Goal: Transaction & Acquisition: Purchase product/service

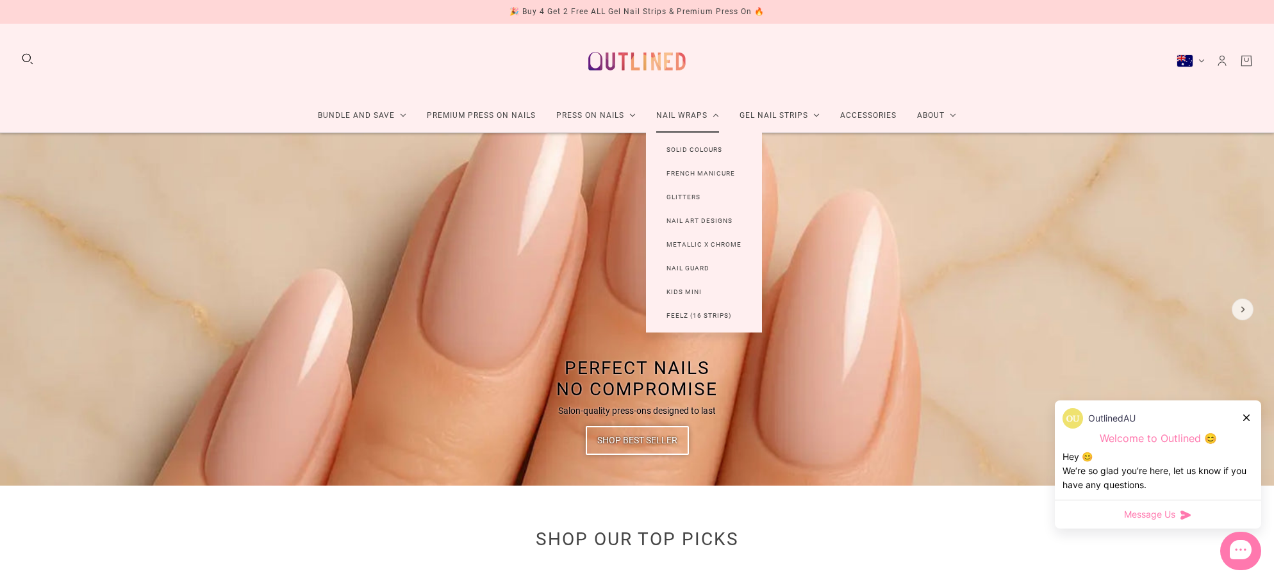
click at [674, 120] on link "Nail Wraps" at bounding box center [687, 116] width 83 height 34
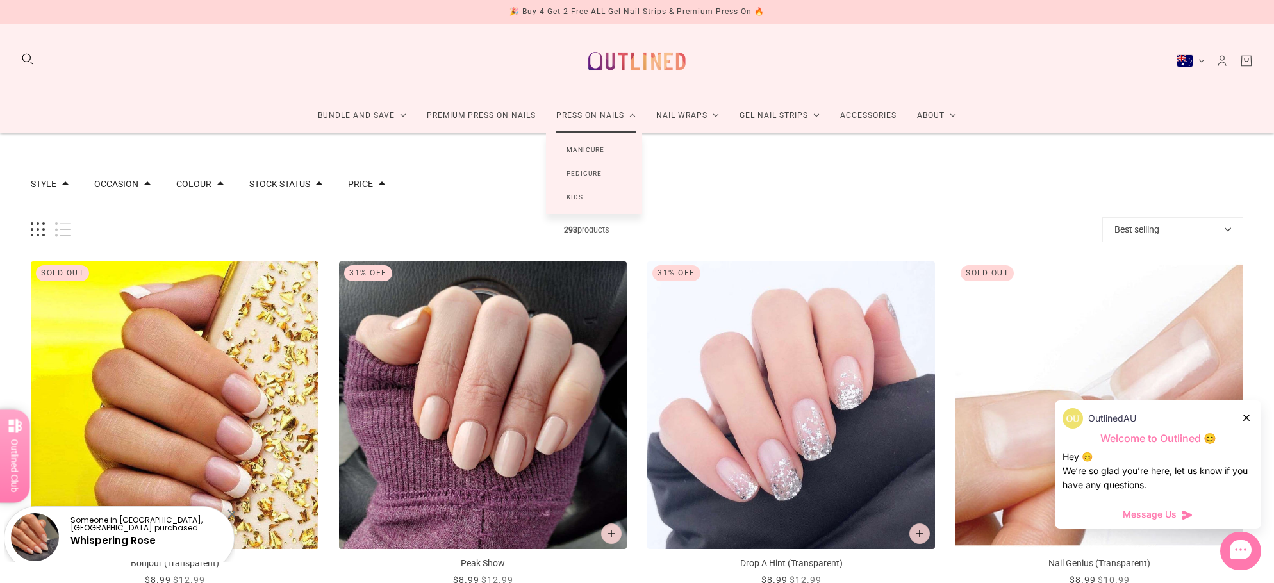
click at [598, 153] on link "Manicure" at bounding box center [585, 150] width 79 height 24
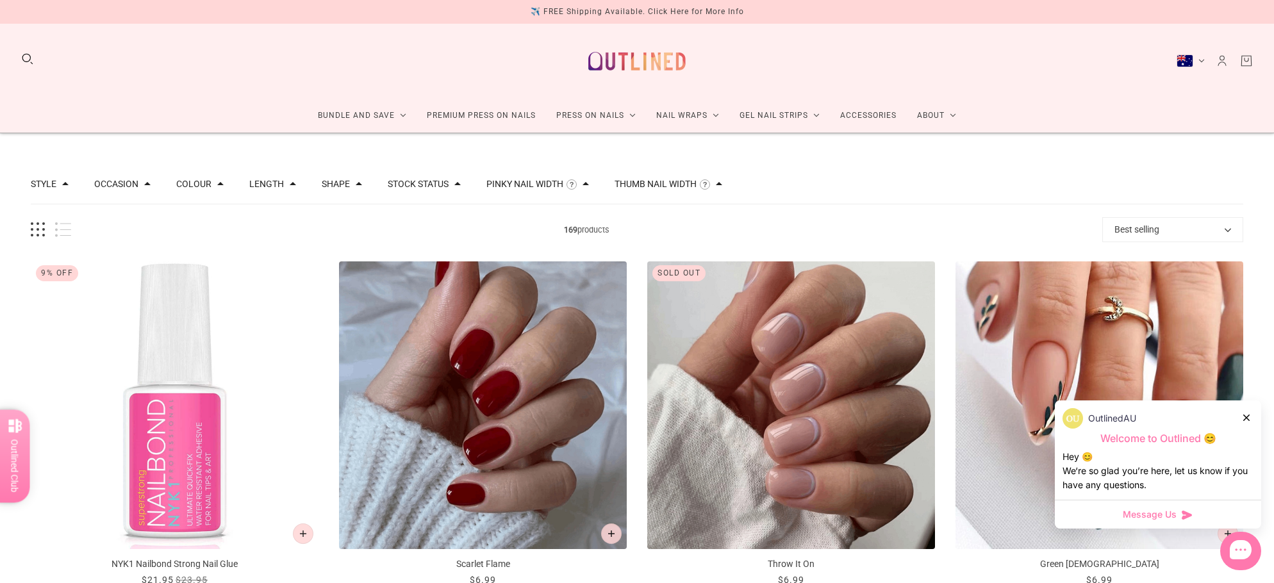
click at [54, 233] on div at bounding box center [51, 229] width 40 height 15
click at [66, 229] on button "List view" at bounding box center [63, 229] width 16 height 15
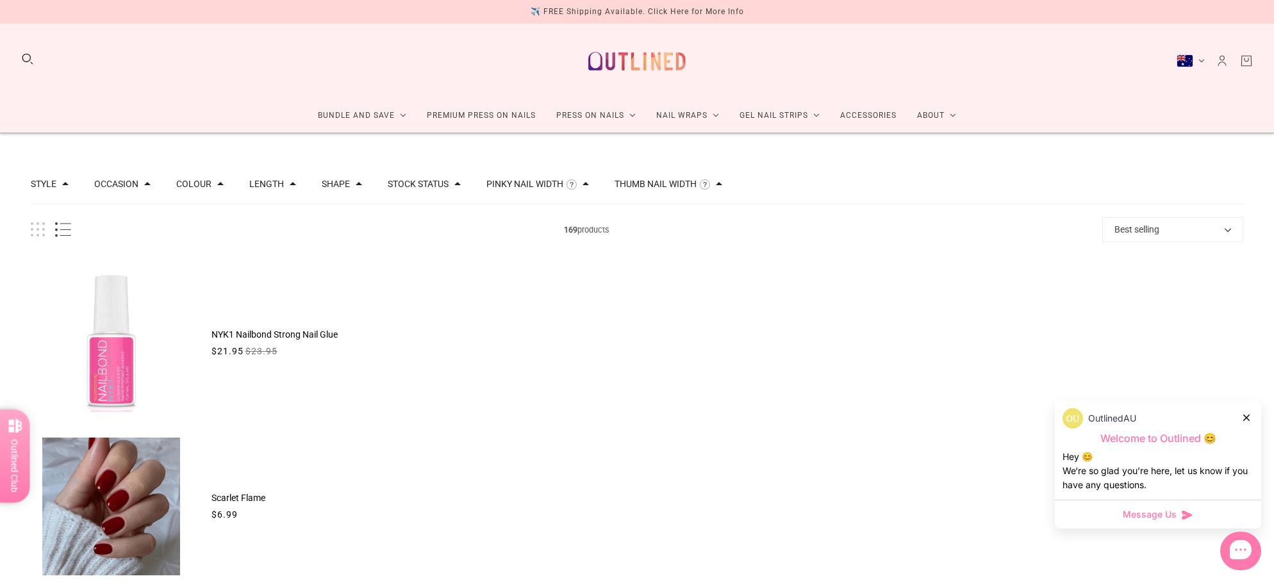
click at [40, 229] on button "Grid view" at bounding box center [38, 229] width 14 height 15
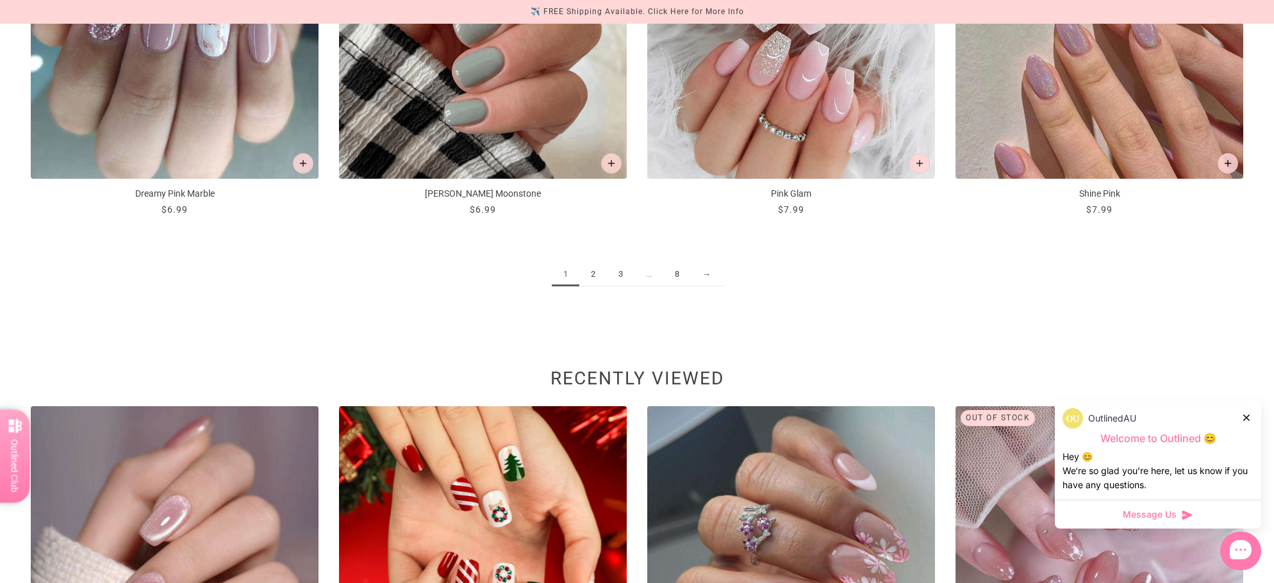
scroll to position [2115, 0]
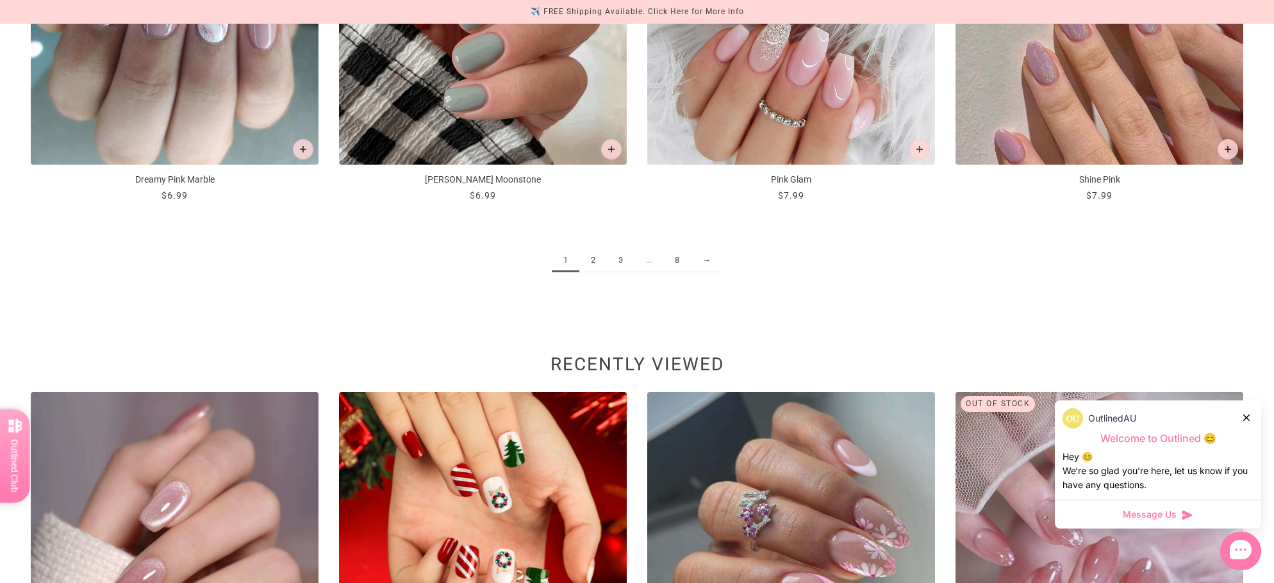
click at [597, 263] on link "2" at bounding box center [593, 261] width 28 height 24
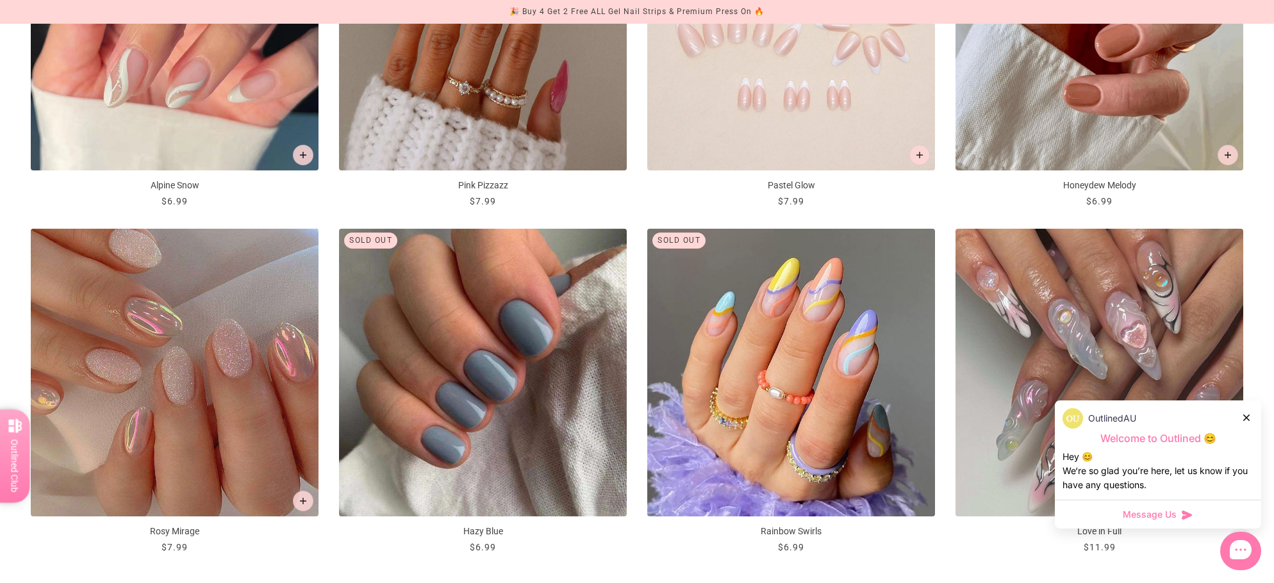
scroll to position [1571, 0]
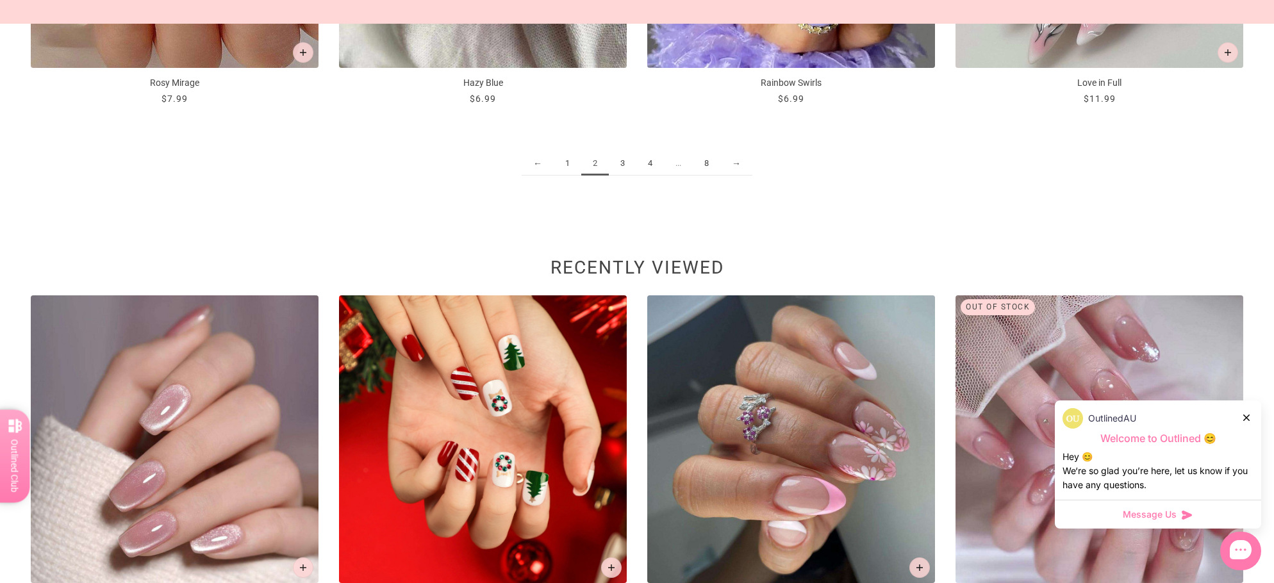
click at [625, 162] on link "3" at bounding box center [623, 164] width 28 height 24
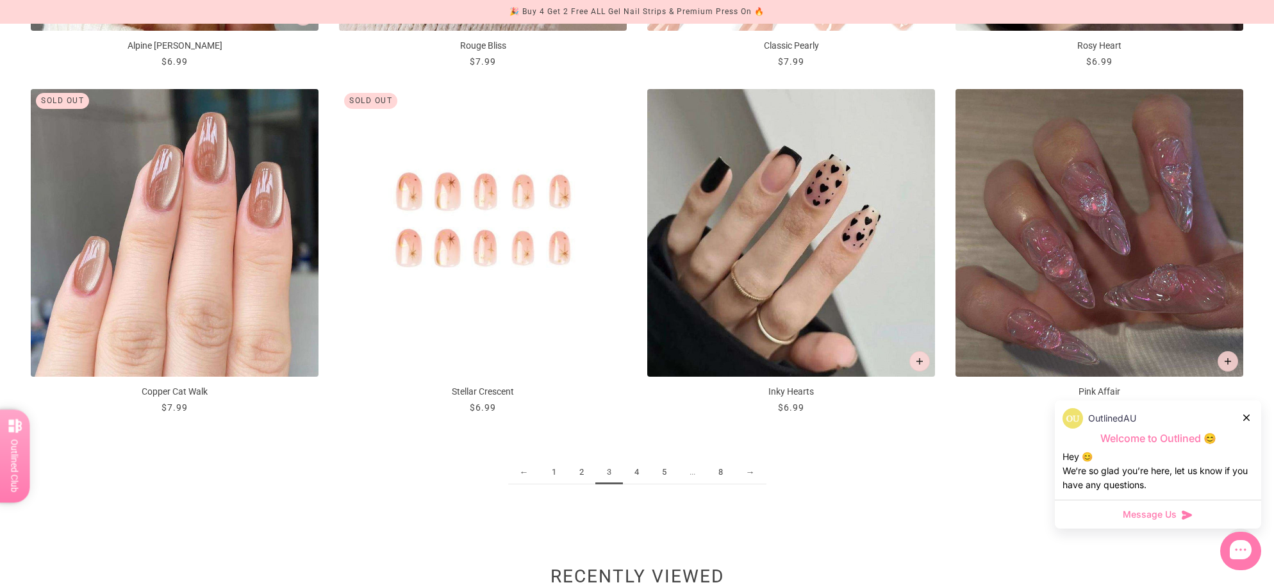
scroll to position [1923, 0]
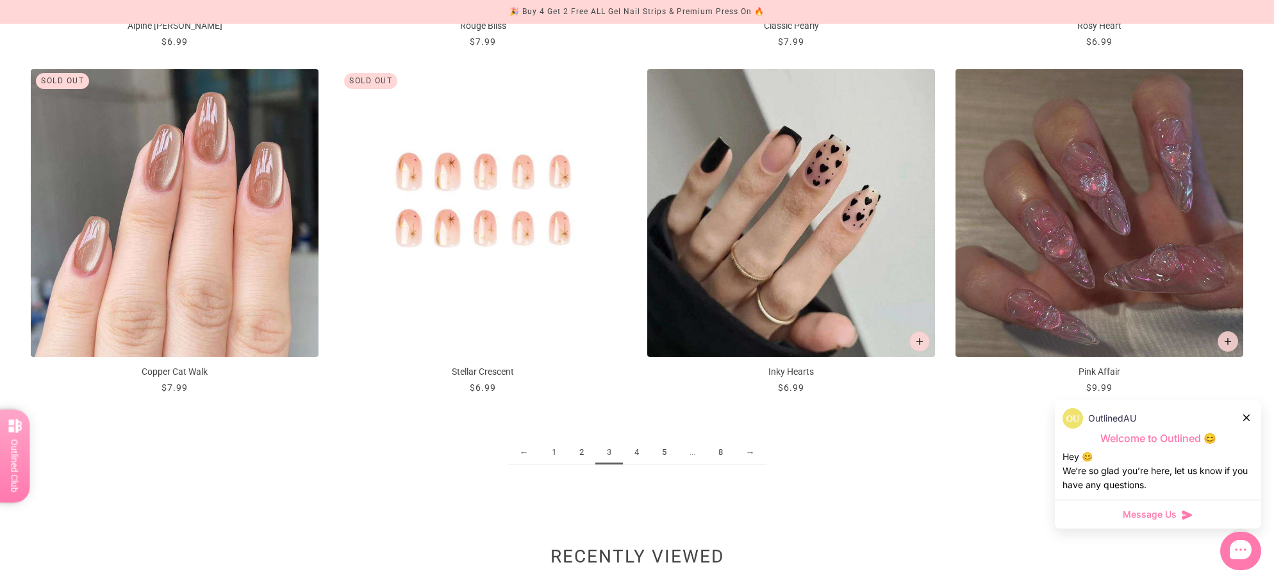
click at [634, 456] on link "4" at bounding box center [637, 453] width 28 height 24
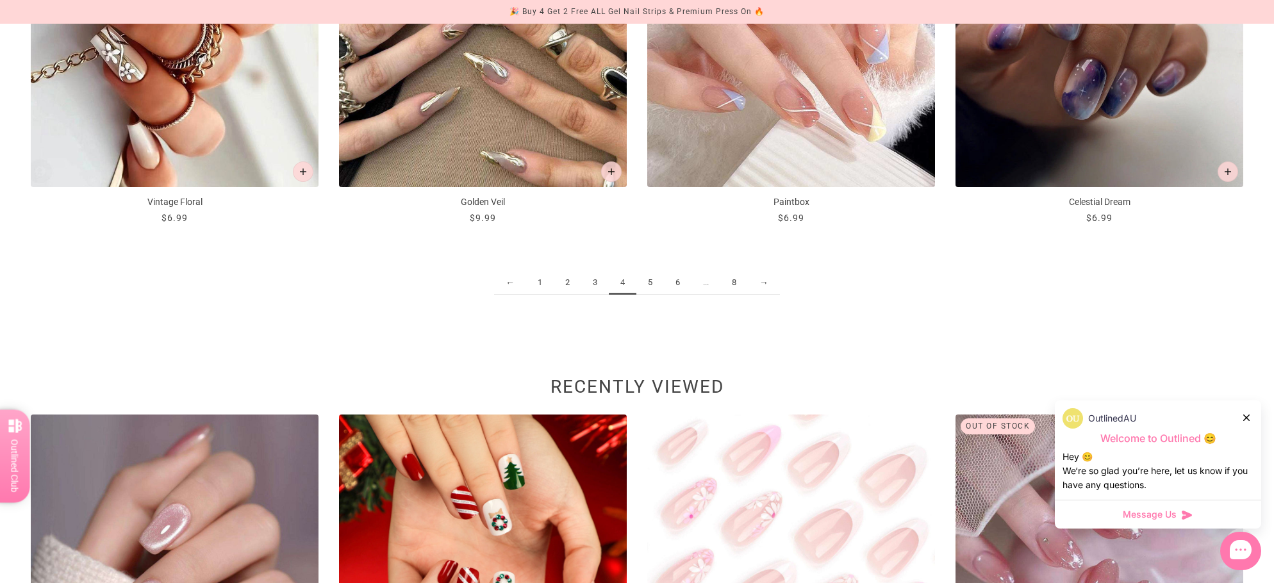
scroll to position [1987, 0]
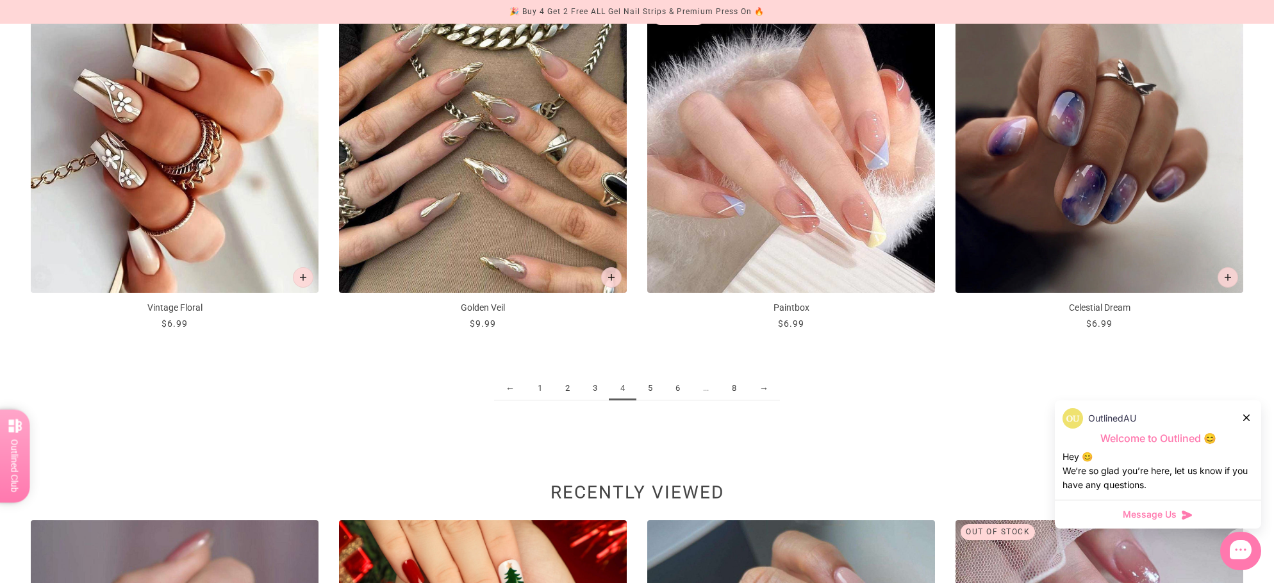
click at [647, 388] on link "5" at bounding box center [650, 389] width 28 height 24
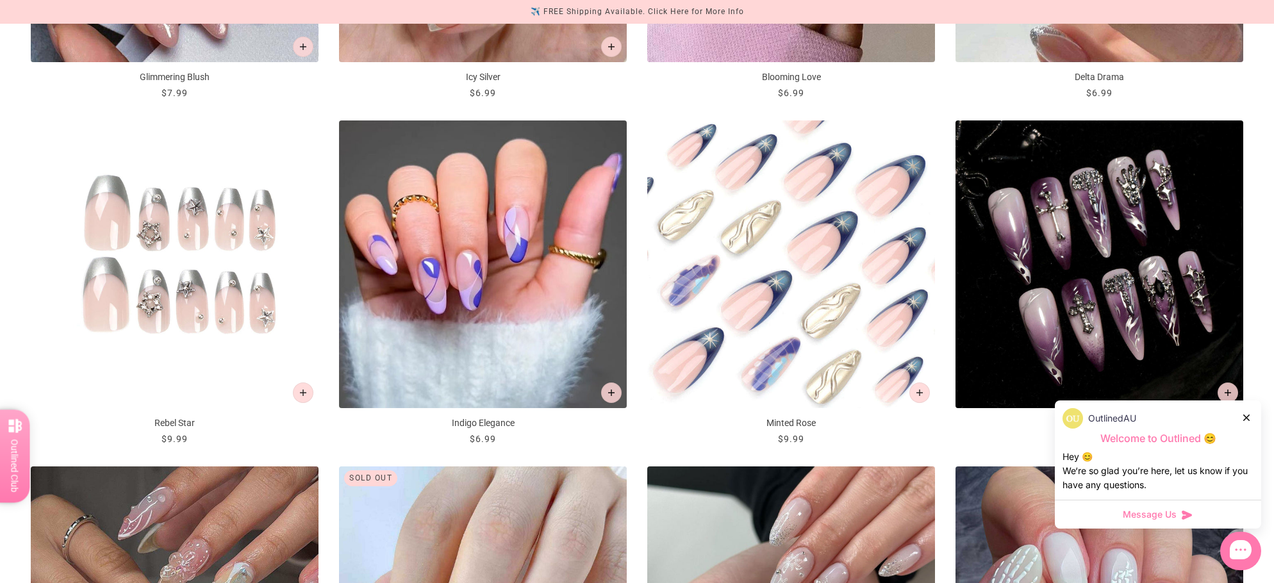
scroll to position [1218, 0]
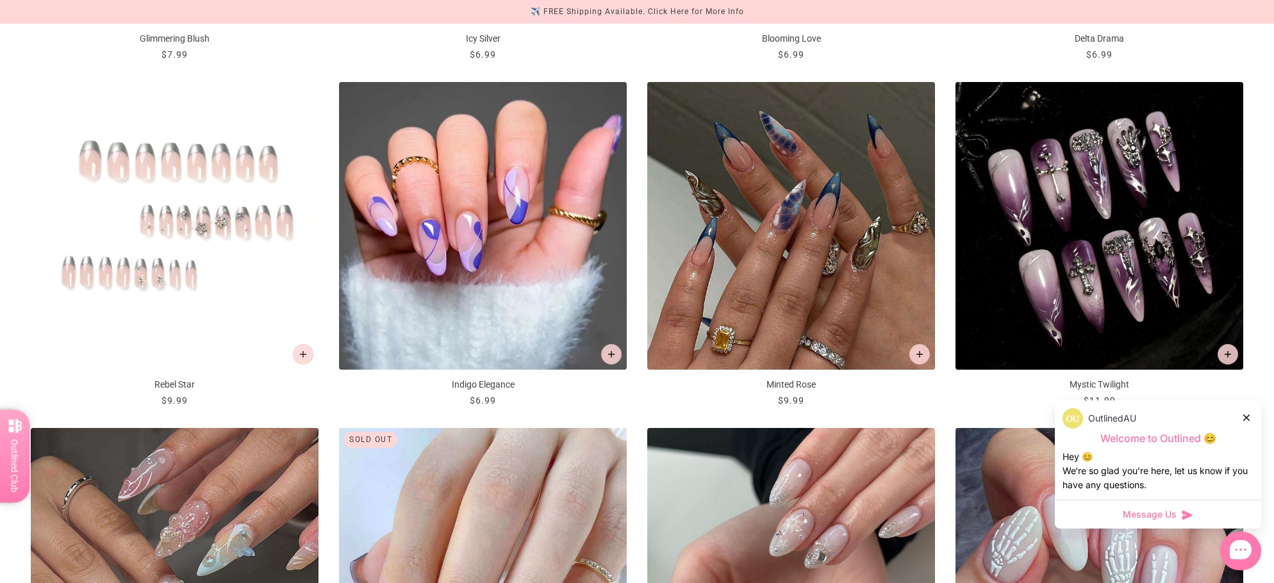
click at [214, 233] on img "Rebel Star" at bounding box center [175, 226] width 288 height 288
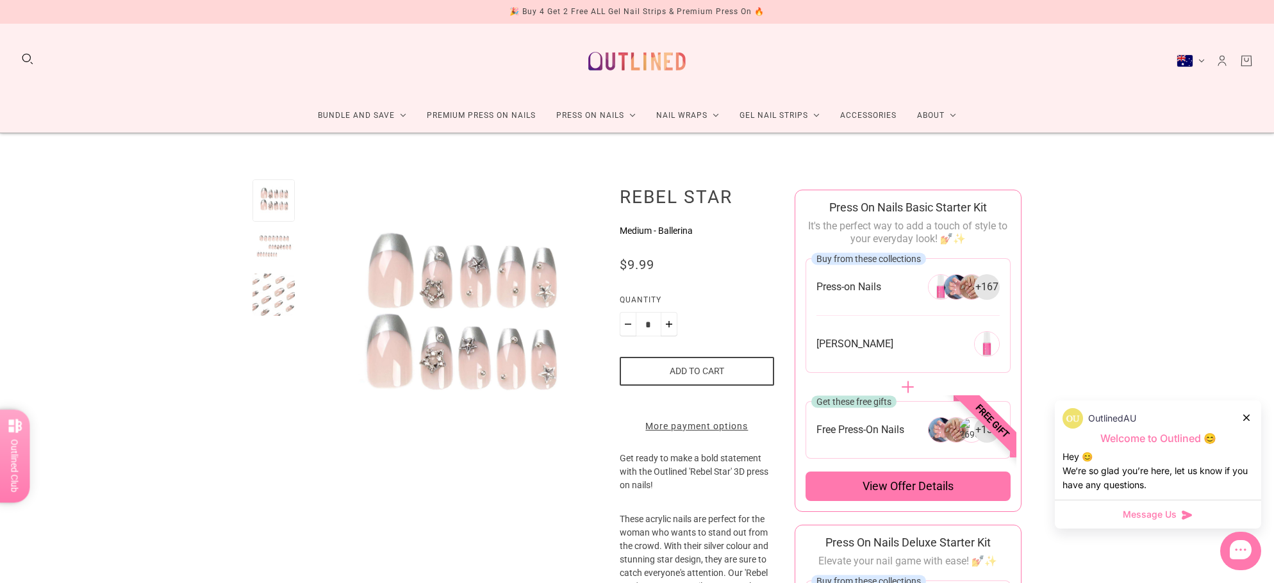
click at [279, 242] on div at bounding box center [273, 248] width 42 height 42
